Goal: Transaction & Acquisition: Purchase product/service

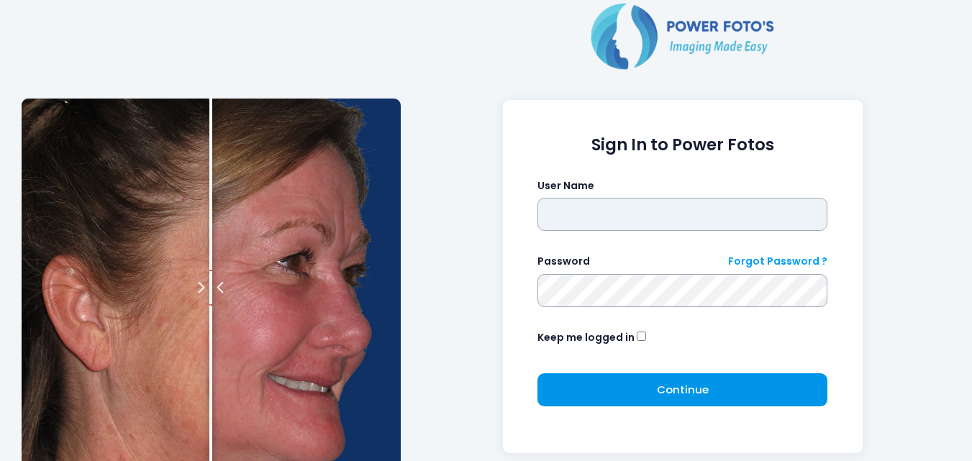
type input "**********"
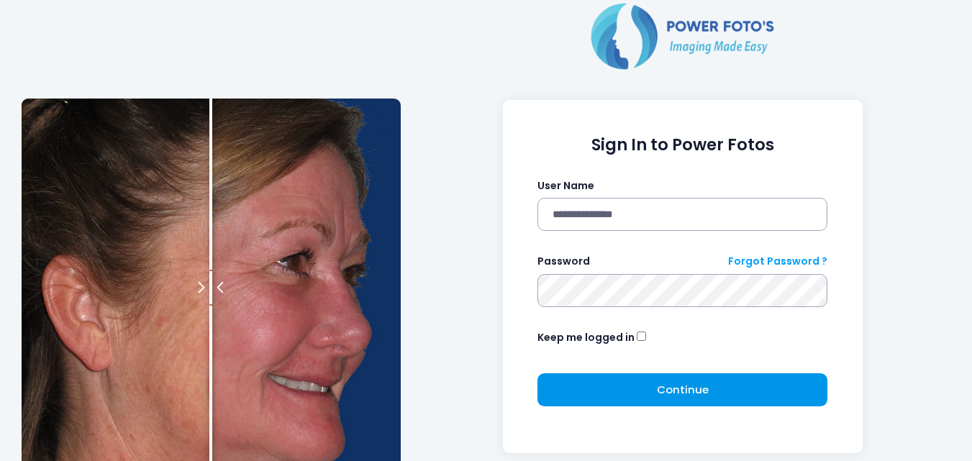
click at [611, 397] on button "Continue Please wait..." at bounding box center [682, 389] width 290 height 33
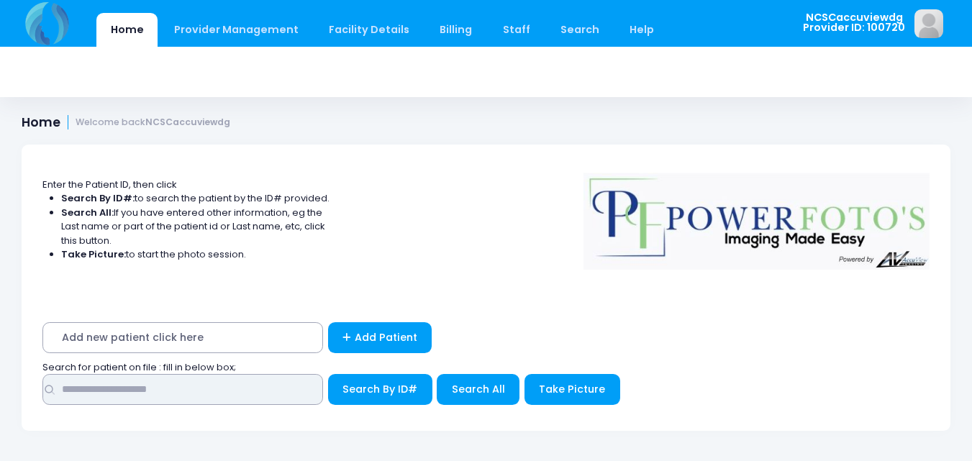
click at [183, 385] on input "text" at bounding box center [182, 389] width 281 height 31
type input "****"
click at [328, 374] on button "Search By ID#" at bounding box center [380, 389] width 104 height 31
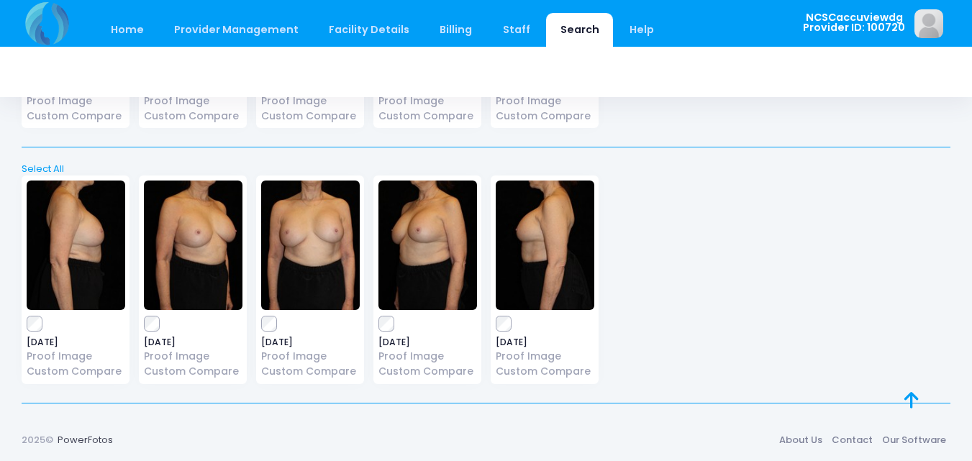
scroll to position [529, 0]
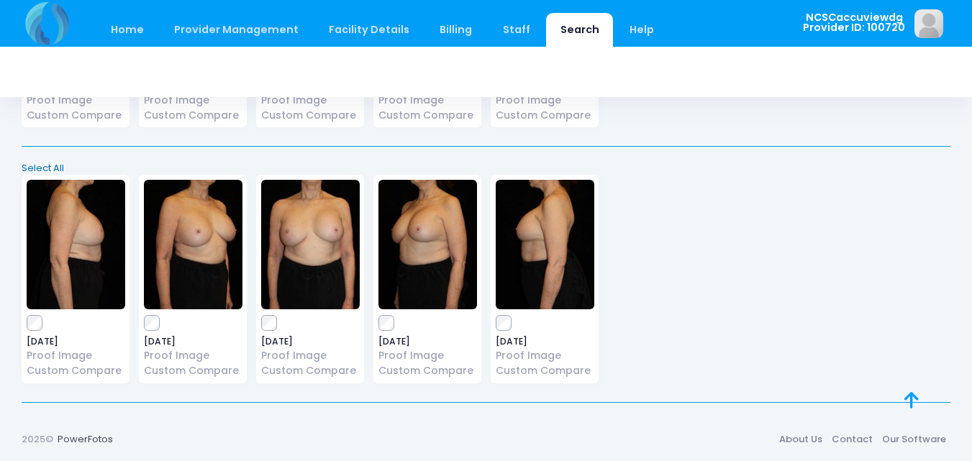
click at [38, 165] on link "Select All" at bounding box center [486, 168] width 938 height 14
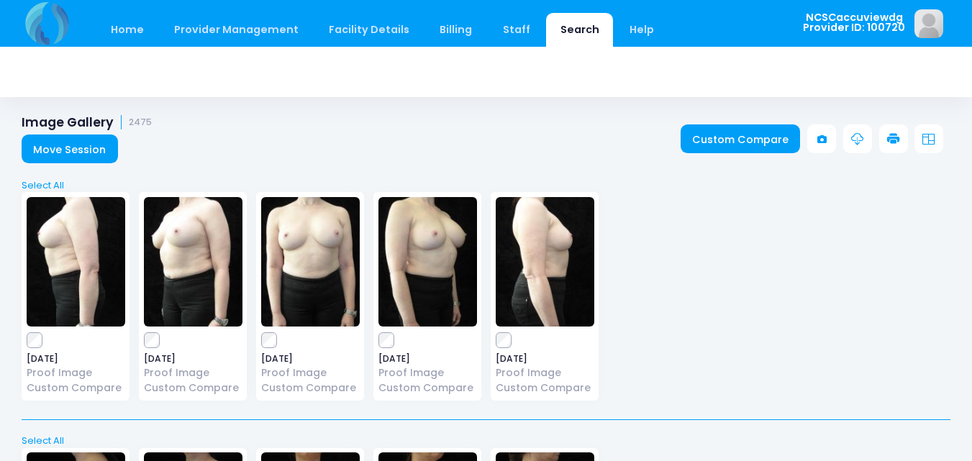
click at [886, 137] on link at bounding box center [893, 138] width 29 height 29
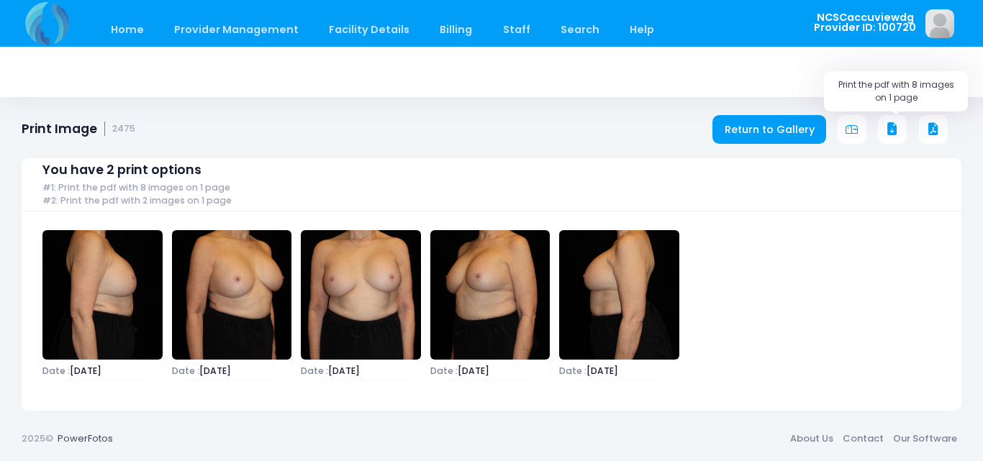
click at [899, 126] on button at bounding box center [892, 129] width 29 height 29
click at [122, 27] on link "Home" at bounding box center [126, 30] width 61 height 34
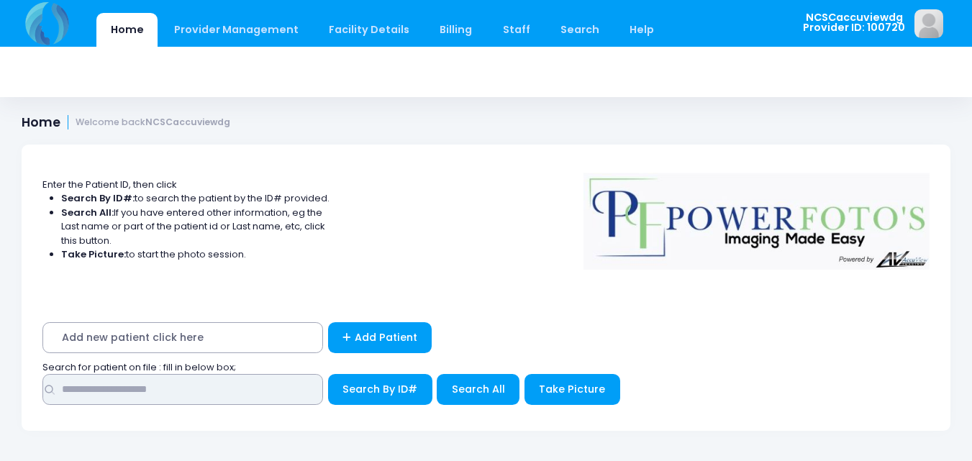
click at [178, 385] on input "text" at bounding box center [182, 389] width 281 height 31
type input "*****"
click at [328, 374] on button "Search By ID#" at bounding box center [380, 389] width 104 height 31
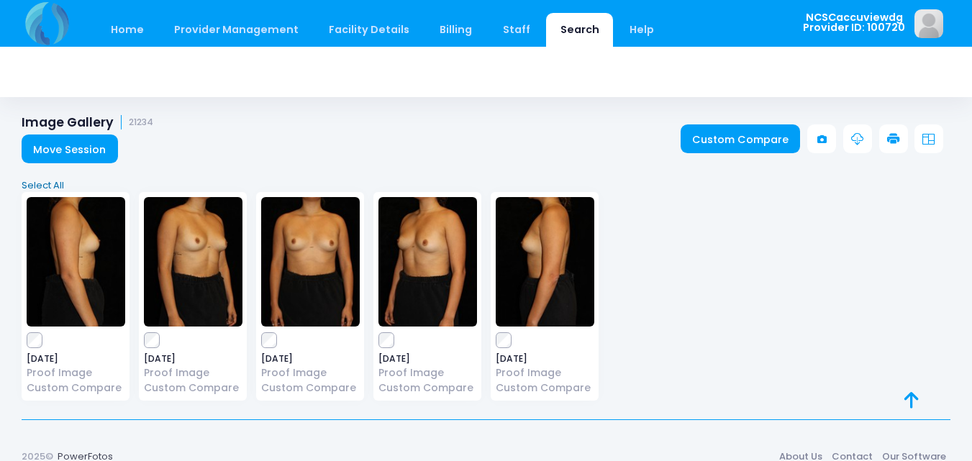
click at [51, 181] on link "Select All" at bounding box center [486, 185] width 938 height 14
click at [889, 142] on icon at bounding box center [893, 139] width 13 height 13
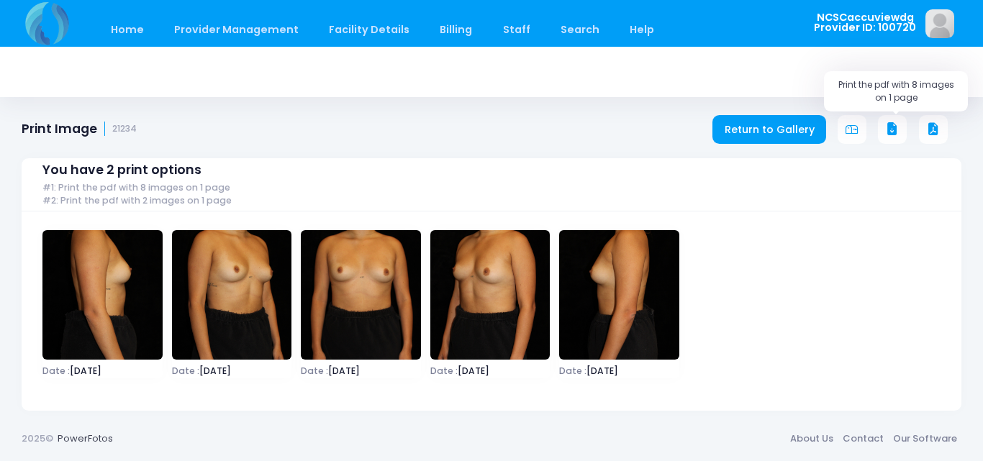
click at [899, 130] on button at bounding box center [892, 129] width 29 height 29
